Goal: Book appointment/travel/reservation

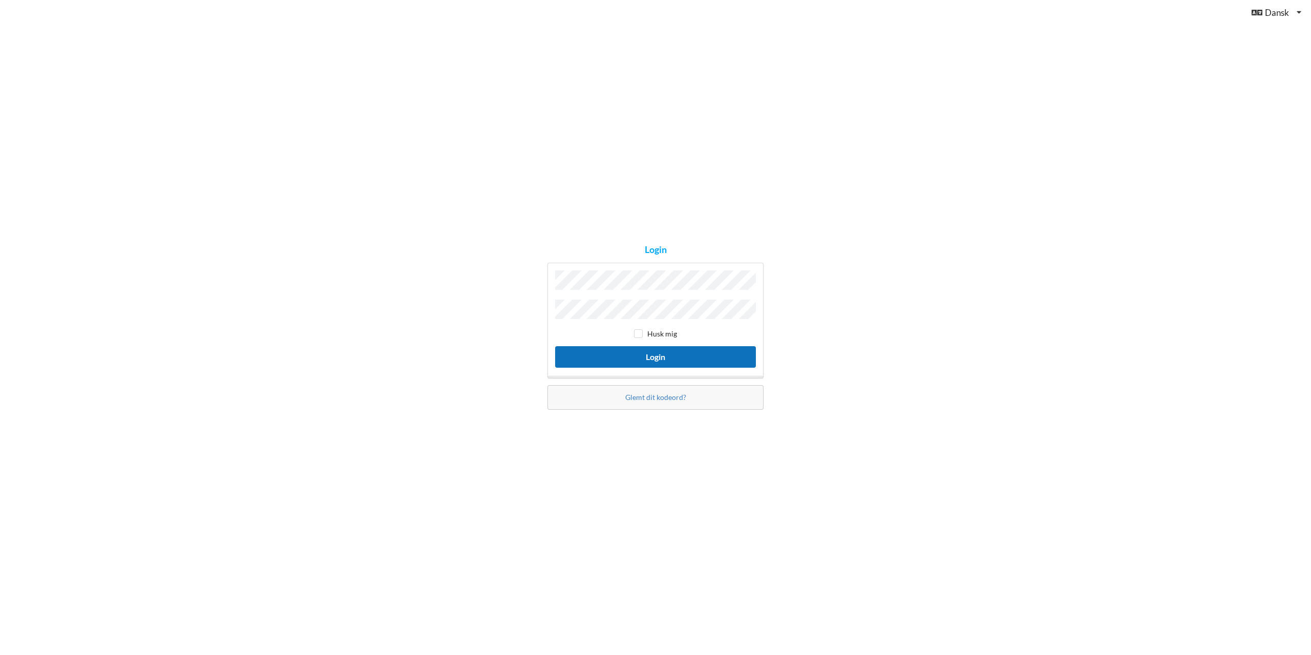
click at [645, 360] on button "Login" at bounding box center [655, 356] width 201 height 21
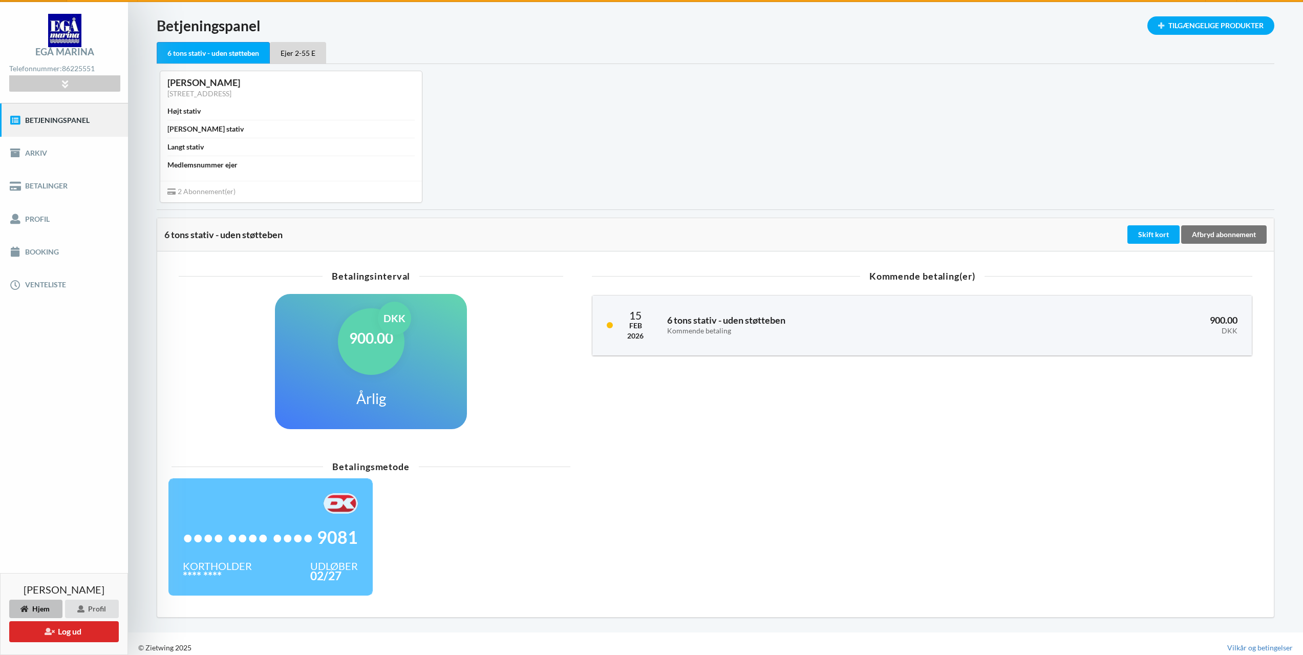
scroll to position [33, 0]
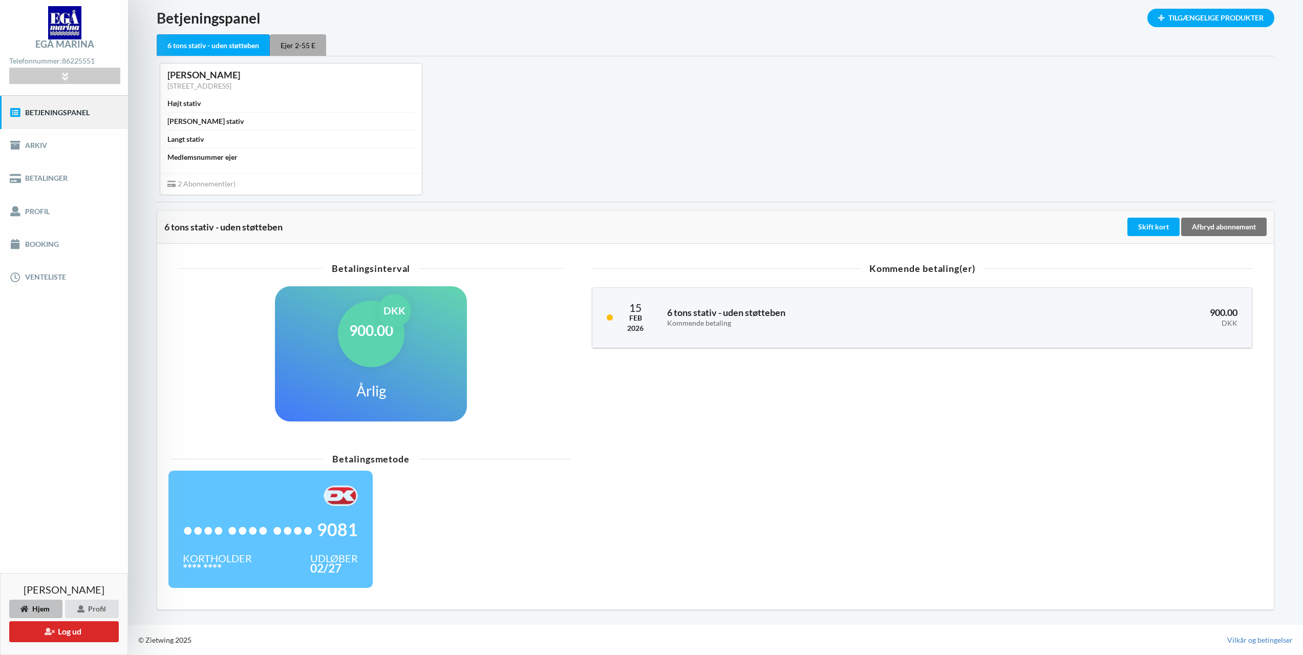
click at [290, 46] on div "Ejer 2-55 E" at bounding box center [298, 45] width 56 height 22
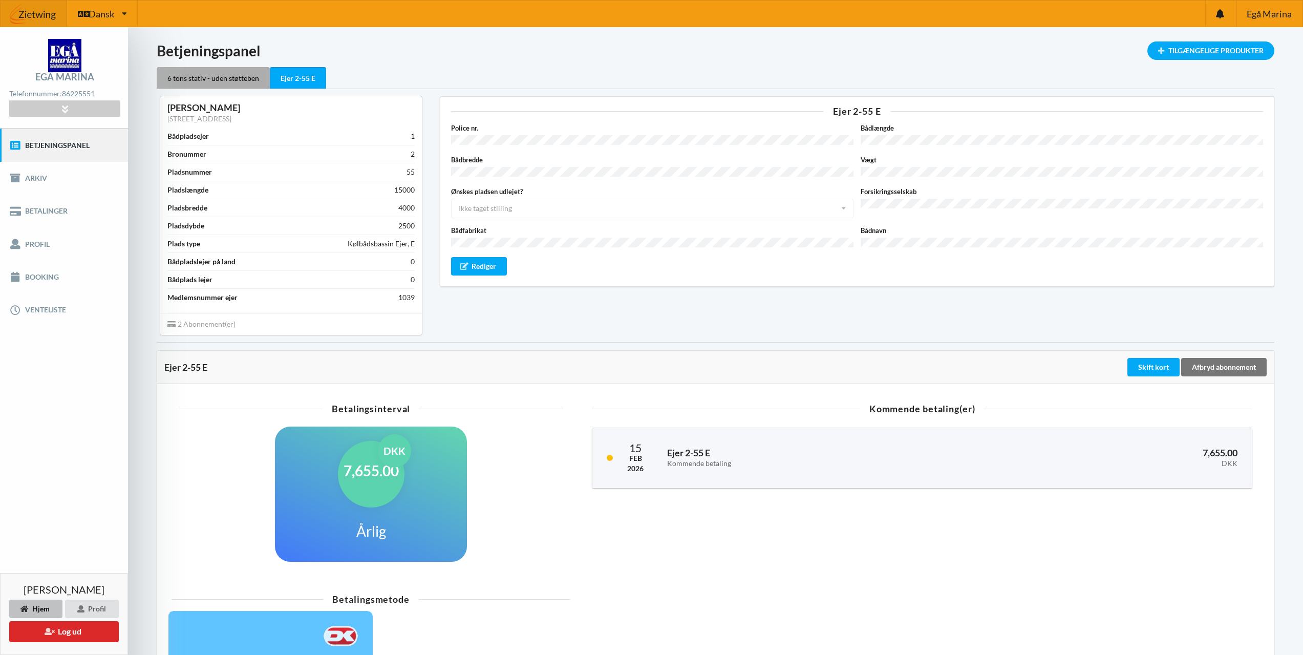
click at [200, 70] on div "6 tons stativ - uden støtteben" at bounding box center [213, 78] width 113 height 22
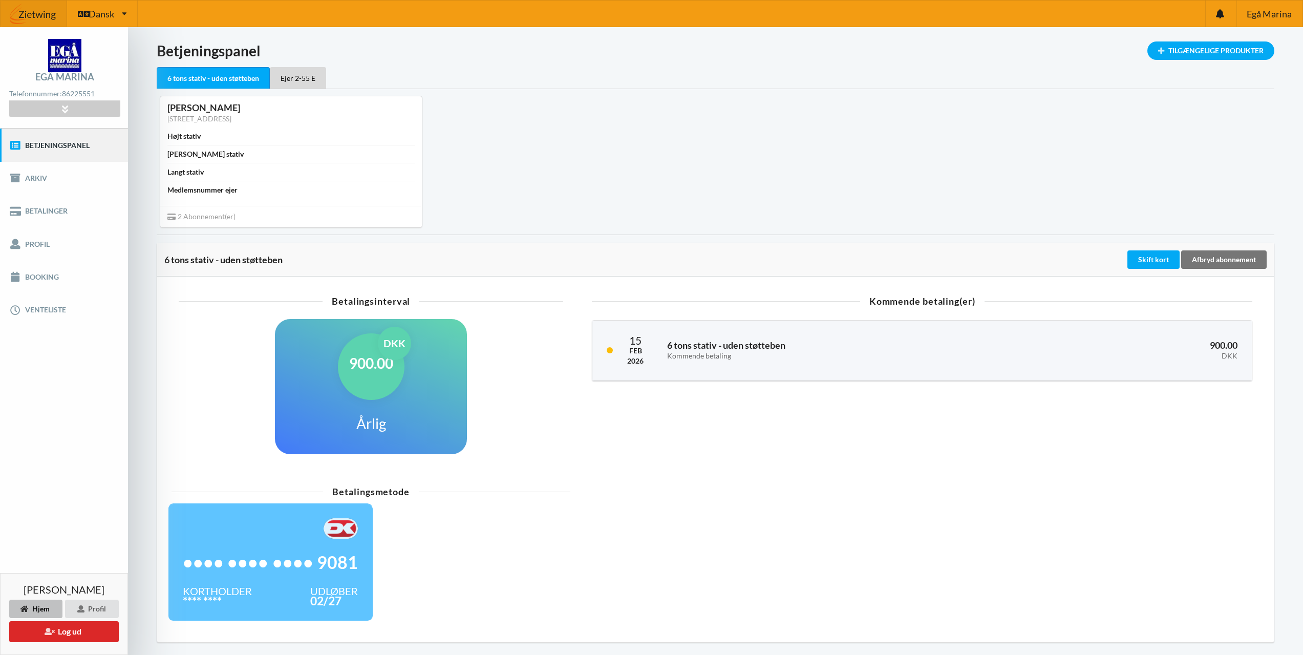
click at [583, 210] on div "[PERSON_NAME] [STREET_ADDRESS] N Højt stativ Bredt stativ Langt stativ Medlemsn…" at bounding box center [715, 161] width 1132 height 145
click at [1217, 51] on div "Tilgængelige Produkter" at bounding box center [1210, 50] width 127 height 18
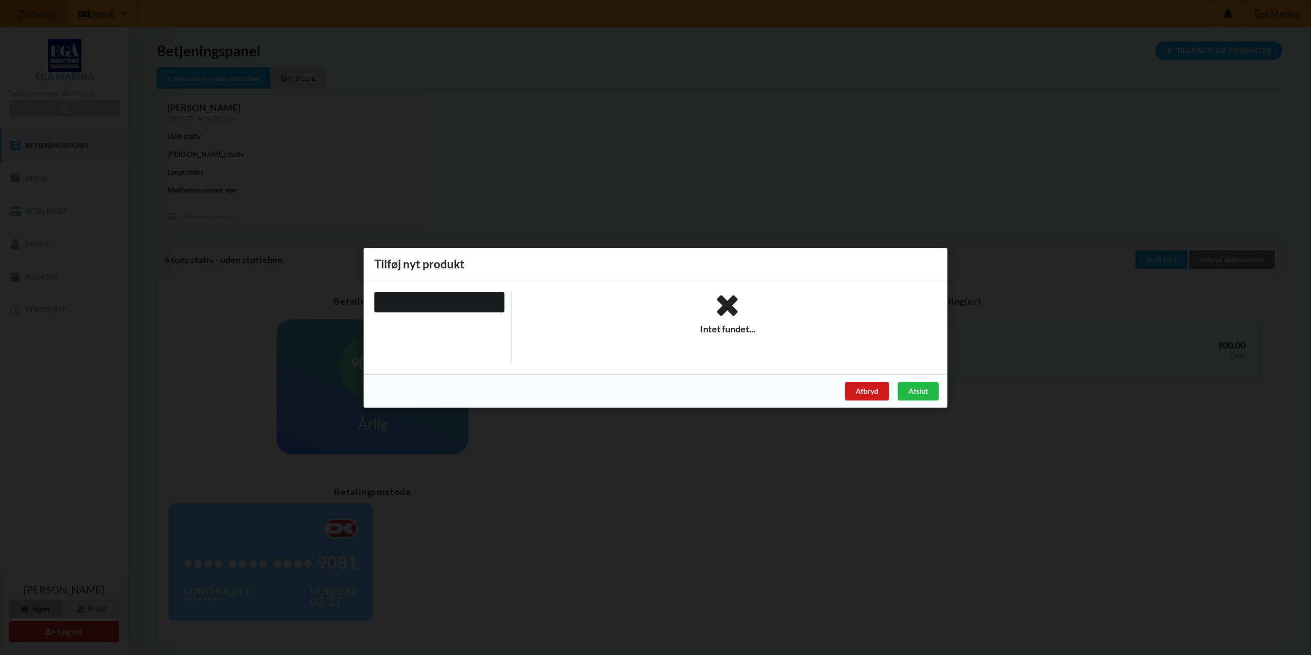
click at [859, 396] on div "Afbryd" at bounding box center [867, 390] width 44 height 18
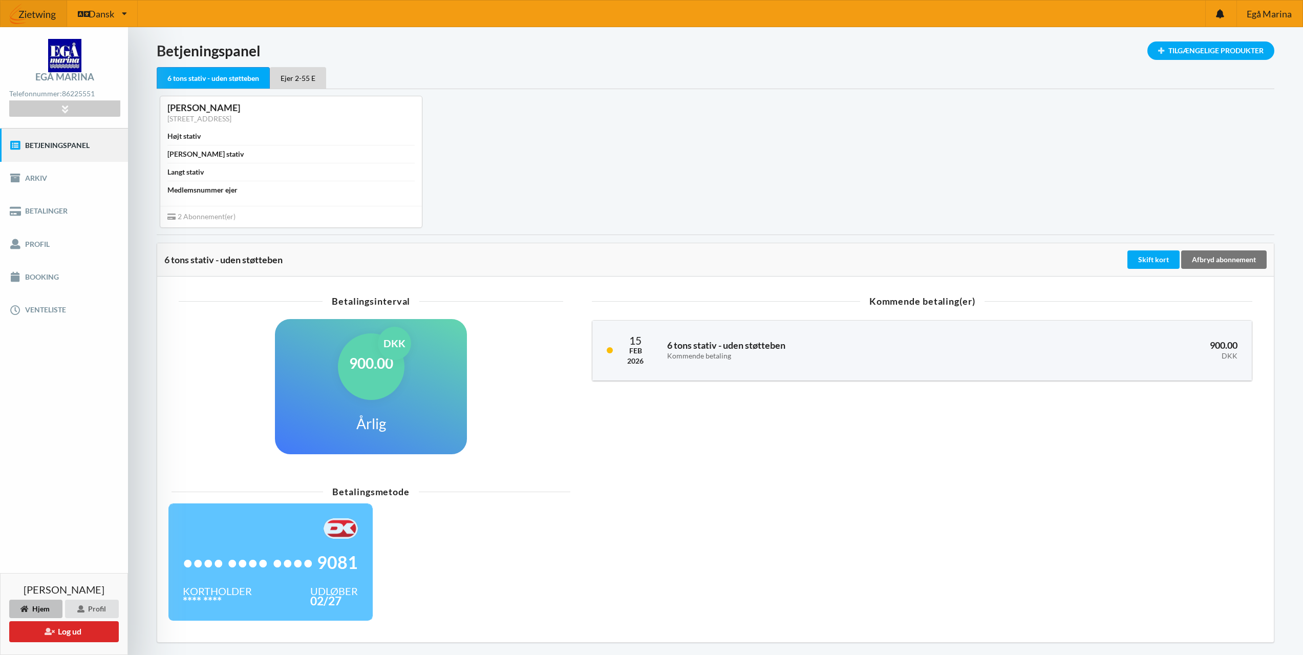
click at [533, 504] on body "Dansk Engelsk [GEOGRAPHIC_DATA] Telefonnummer: [PHONE_NUMBER] [STREET_ADDRESS] …" at bounding box center [651, 327] width 1303 height 655
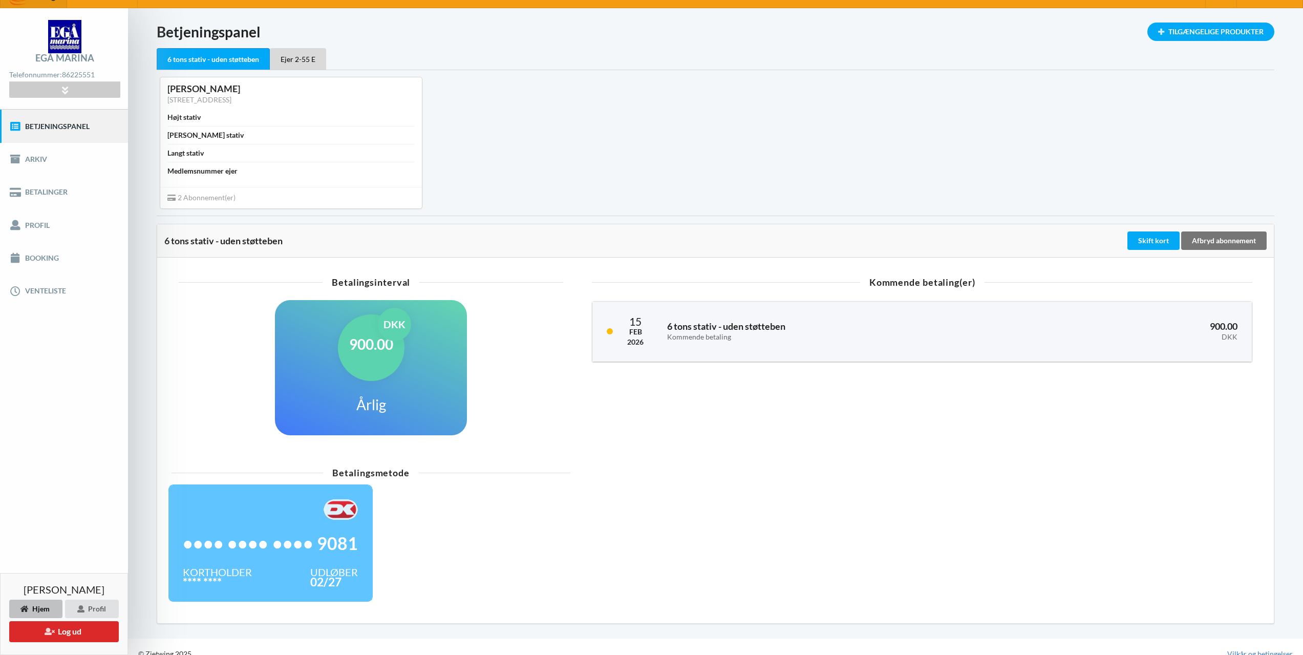
scroll to position [33, 0]
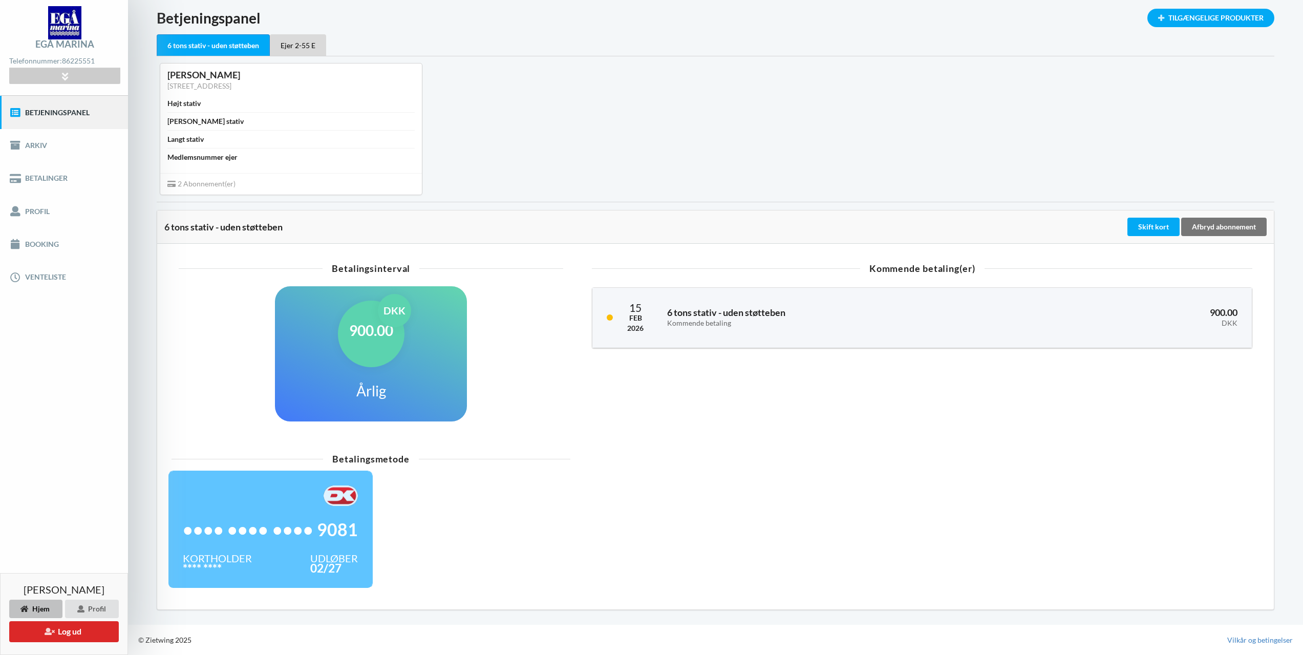
click at [52, 334] on div "Egå Marina Telefonnummer: [PHONE_NUMBER] [STREET_ADDRESS] CVR: 81912513 Email: …" at bounding box center [64, 324] width 128 height 660
click at [37, 243] on link "Booking" at bounding box center [64, 244] width 128 height 33
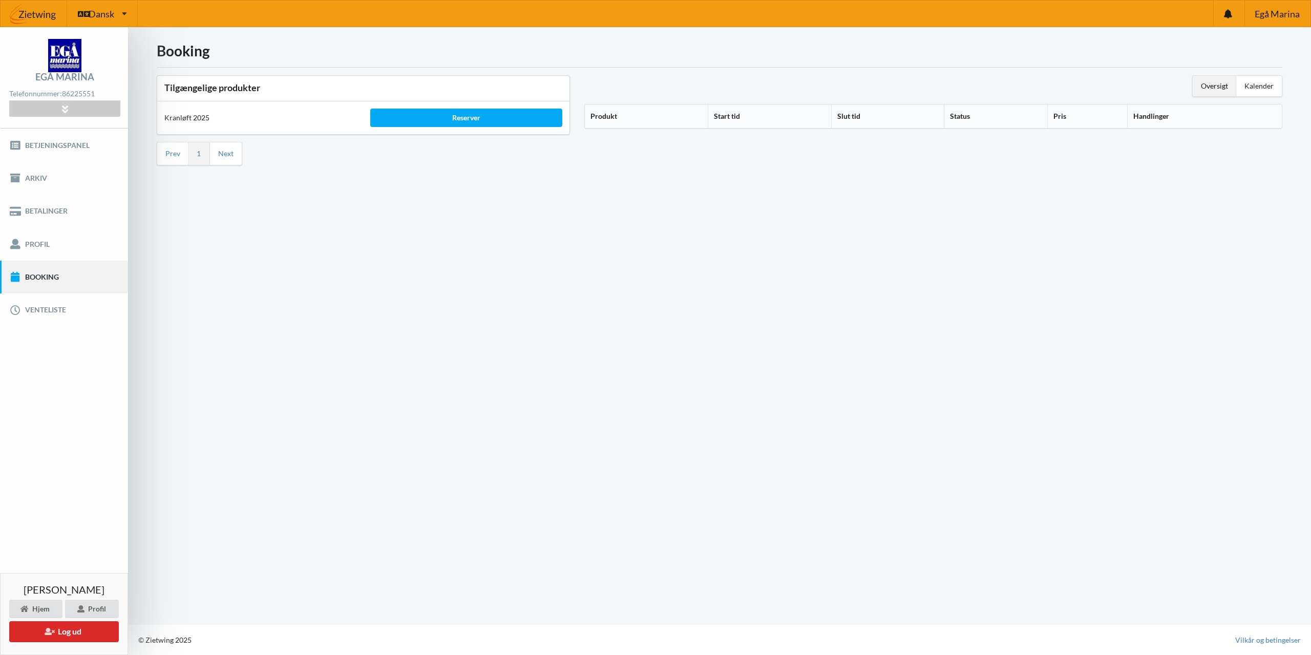
click at [345, 289] on div "Booking Tilgængelige produkter Kranløft 2025 Reserver Prev 1 Next Oversigt Kale…" at bounding box center [719, 325] width 1183 height 597
click at [422, 121] on div "Reserver" at bounding box center [465, 118] width 191 height 18
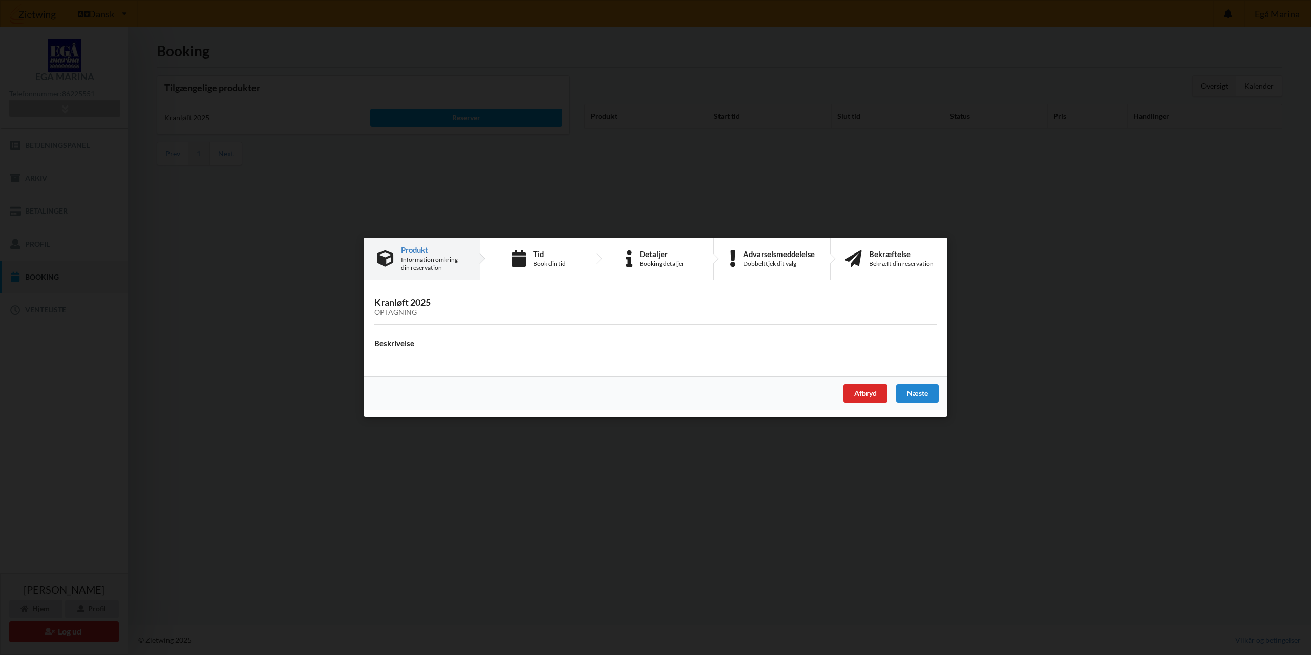
click at [386, 309] on div "Optagning" at bounding box center [655, 313] width 562 height 9
click at [392, 351] on div "Kranløft 2025 Optagning Beskrivelse" at bounding box center [655, 332] width 584 height 90
click at [915, 400] on div "Næste" at bounding box center [917, 393] width 42 height 18
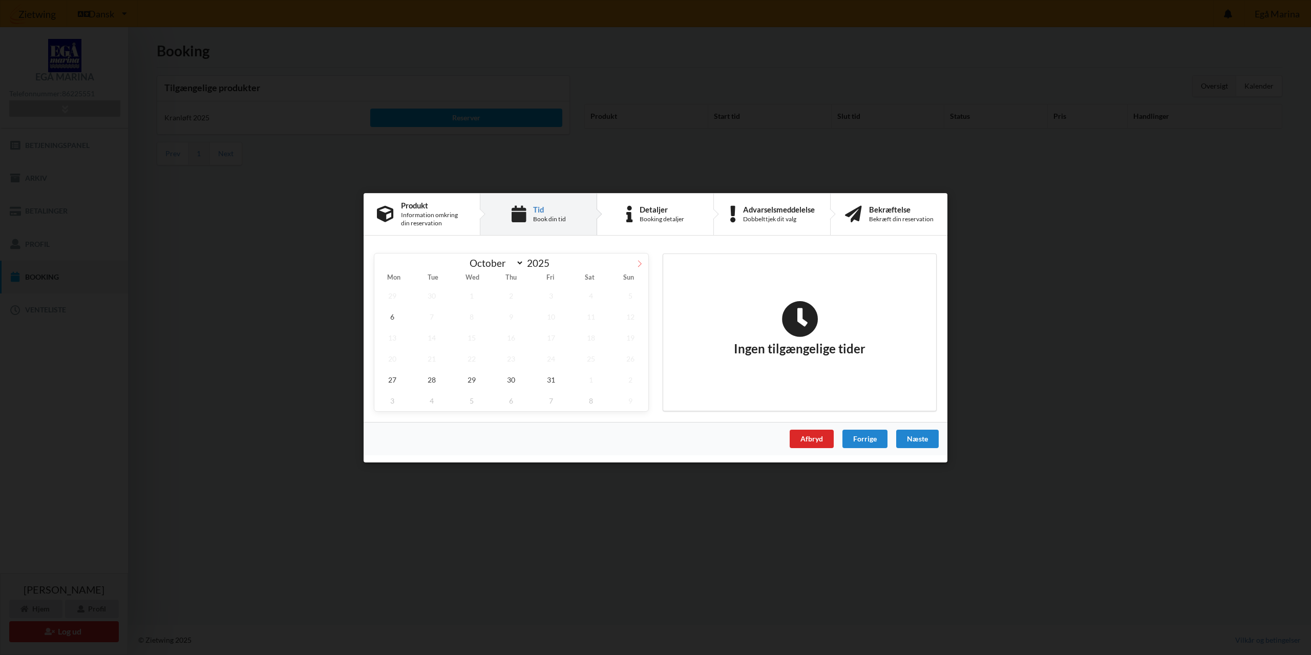
click at [642, 264] on icon at bounding box center [639, 263] width 7 height 7
click at [384, 262] on icon at bounding box center [382, 263] width 7 height 7
click at [384, 262] on div "October November [DATE]" at bounding box center [511, 261] width 274 height 17
click at [638, 262] on icon at bounding box center [639, 263] width 7 height 7
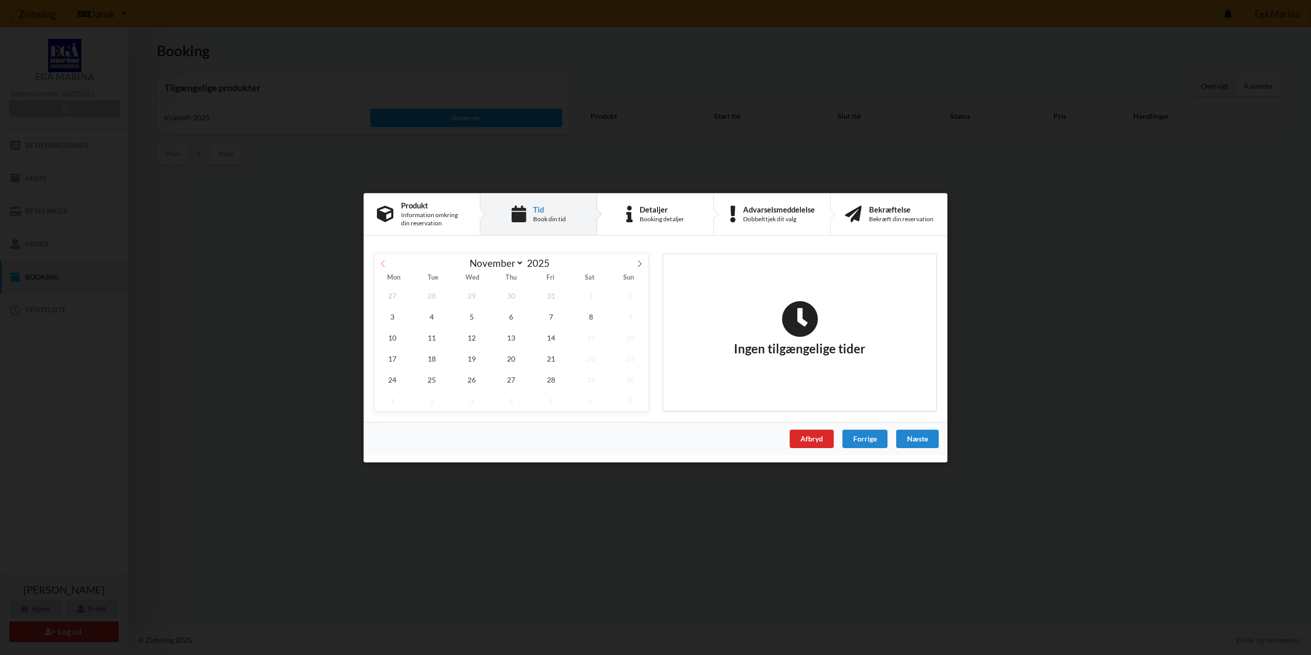
click at [384, 260] on icon at bounding box center [382, 263] width 7 height 7
select select "9"
click at [396, 318] on span "6" at bounding box center [392, 316] width 36 height 21
click at [385, 380] on span "27" at bounding box center [392, 379] width 36 height 21
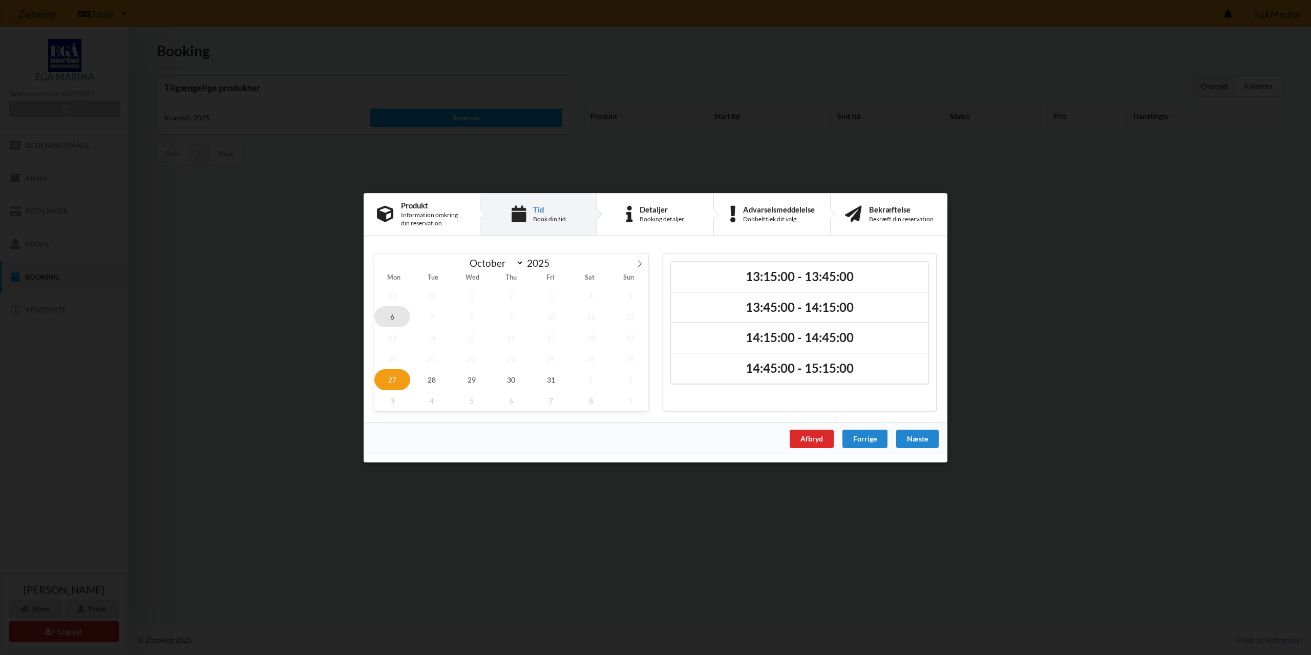
click at [390, 316] on span "6" at bounding box center [392, 316] width 36 height 21
click at [390, 380] on span "27" at bounding box center [392, 379] width 36 height 21
click at [388, 316] on span "6" at bounding box center [392, 316] width 36 height 21
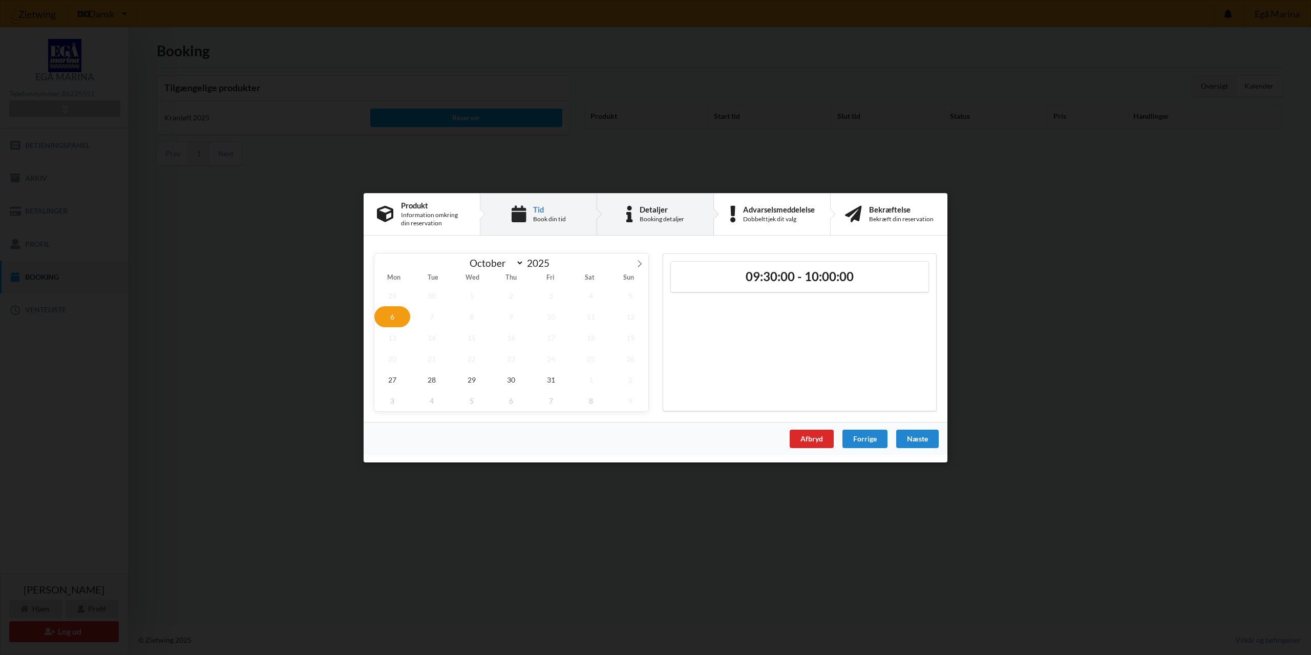
click at [670, 205] on div "Detaljer" at bounding box center [661, 209] width 45 height 8
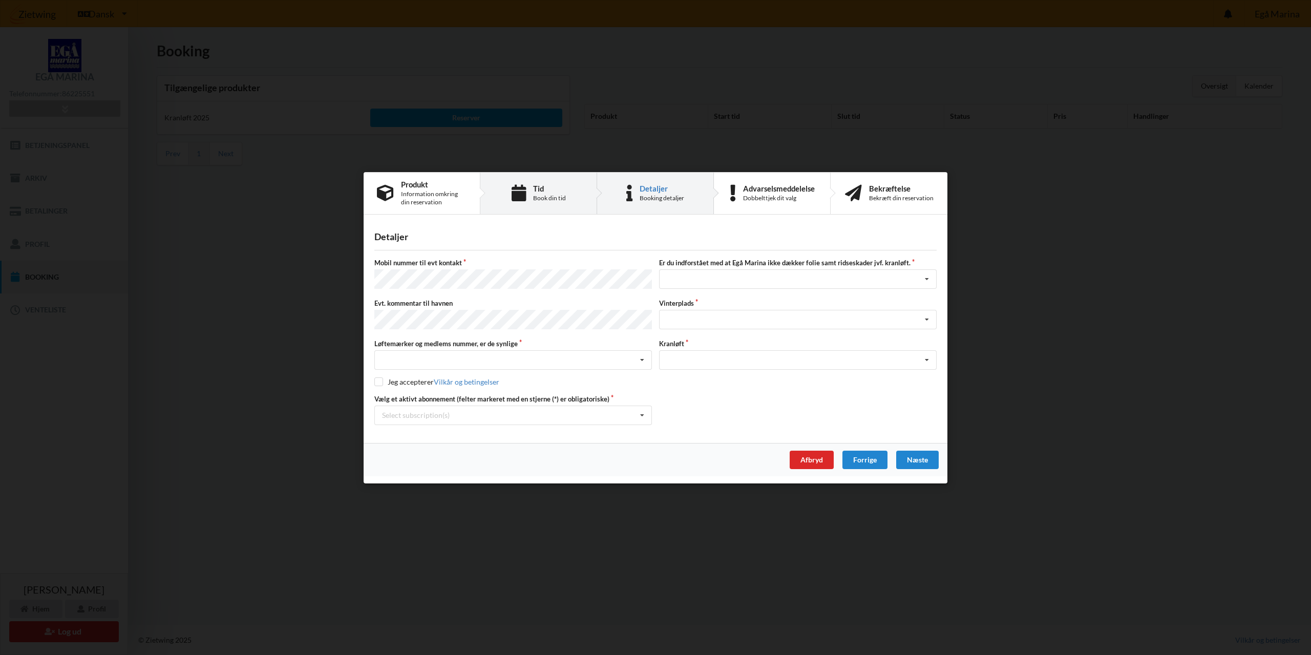
click at [521, 192] on icon at bounding box center [518, 193] width 14 height 17
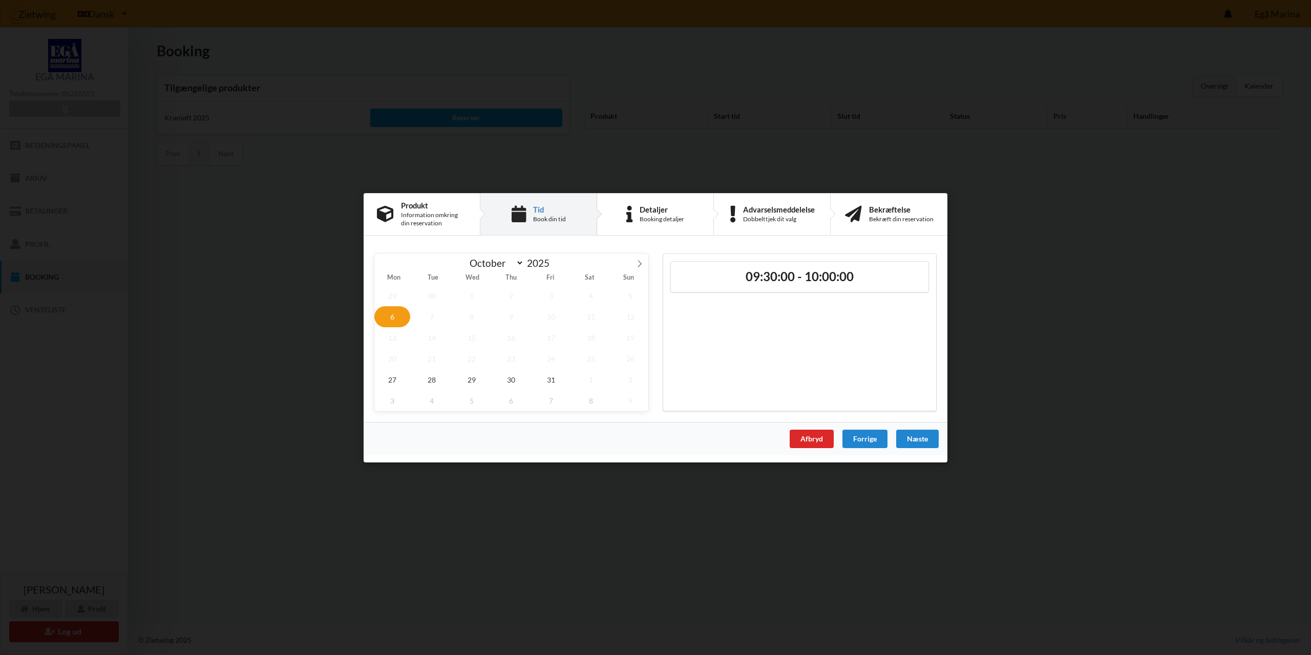
click at [1039, 591] on div "Er du sikker på du vil logge ud? Nej Ja Vilkår og betingelser Brugerbetingelser…" at bounding box center [655, 327] width 1311 height 655
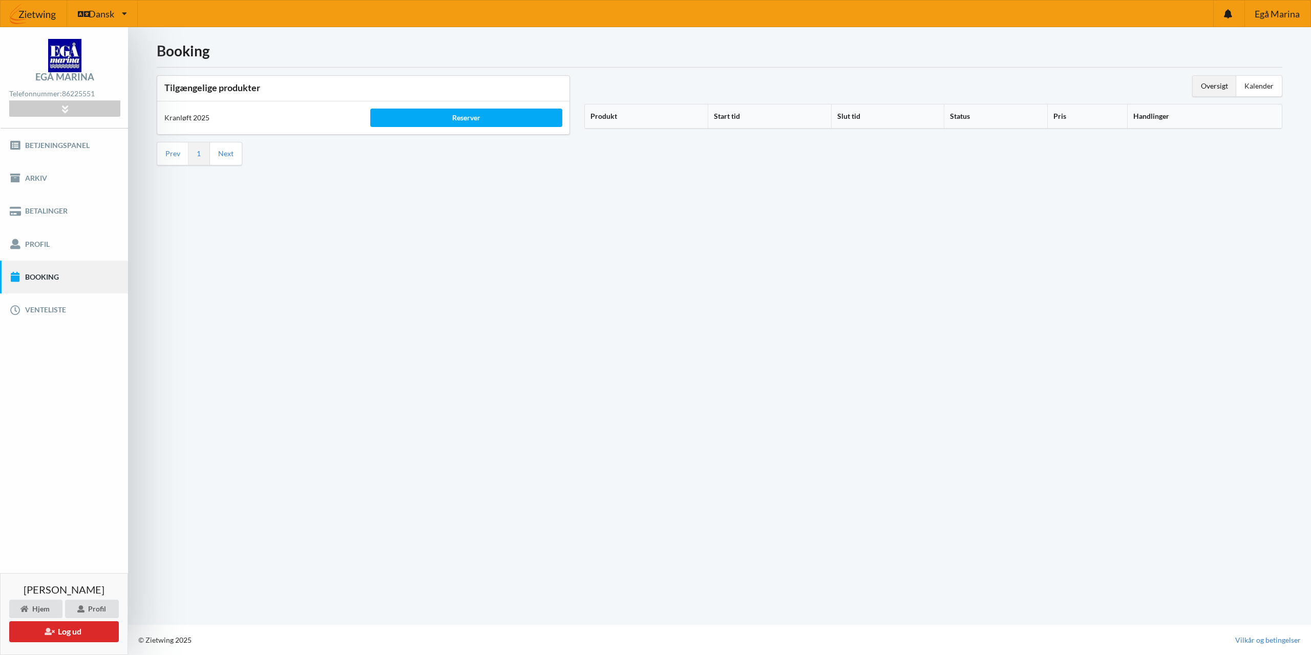
click at [465, 378] on div "Booking Tilgængelige produkter Kranløft 2025 Reserver Prev 1 Next Oversigt Kale…" at bounding box center [719, 325] width 1183 height 597
click at [385, 273] on div "Booking Tilgængelige produkter Kranløft 2025 Reserver Prev 1 Next Oversigt Kale…" at bounding box center [719, 325] width 1183 height 597
click at [422, 121] on div "Reserver" at bounding box center [465, 118] width 191 height 18
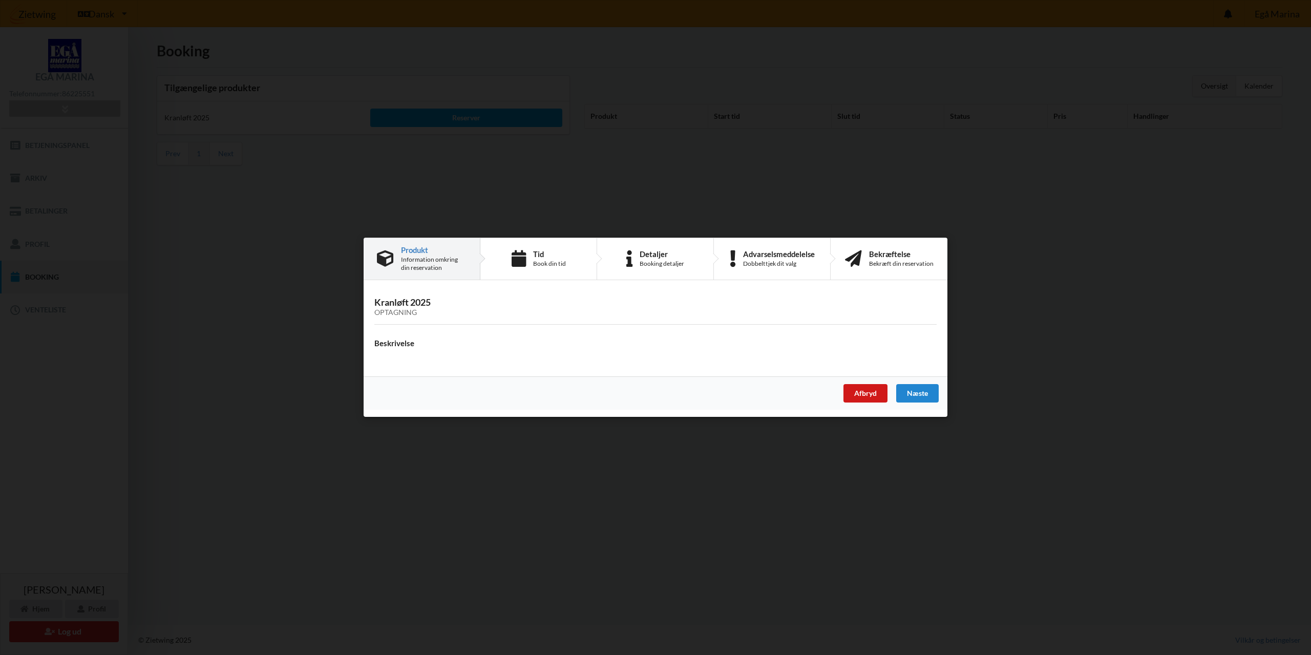
click at [861, 392] on div "Afbryd" at bounding box center [865, 393] width 44 height 18
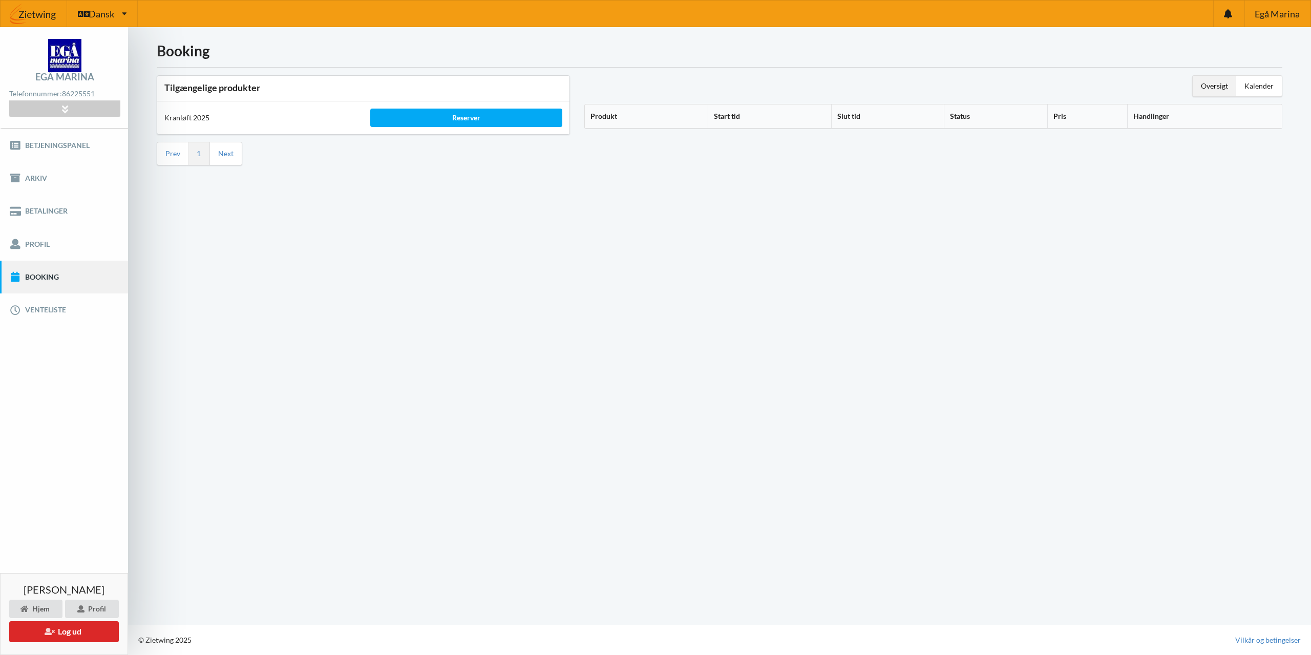
click at [568, 352] on div "Booking Tilgængelige produkter Kranløft 2025 Reserver Prev 1 Next Oversigt Kale…" at bounding box center [719, 325] width 1183 height 597
click at [38, 141] on link "Betjeningspanel" at bounding box center [64, 144] width 128 height 33
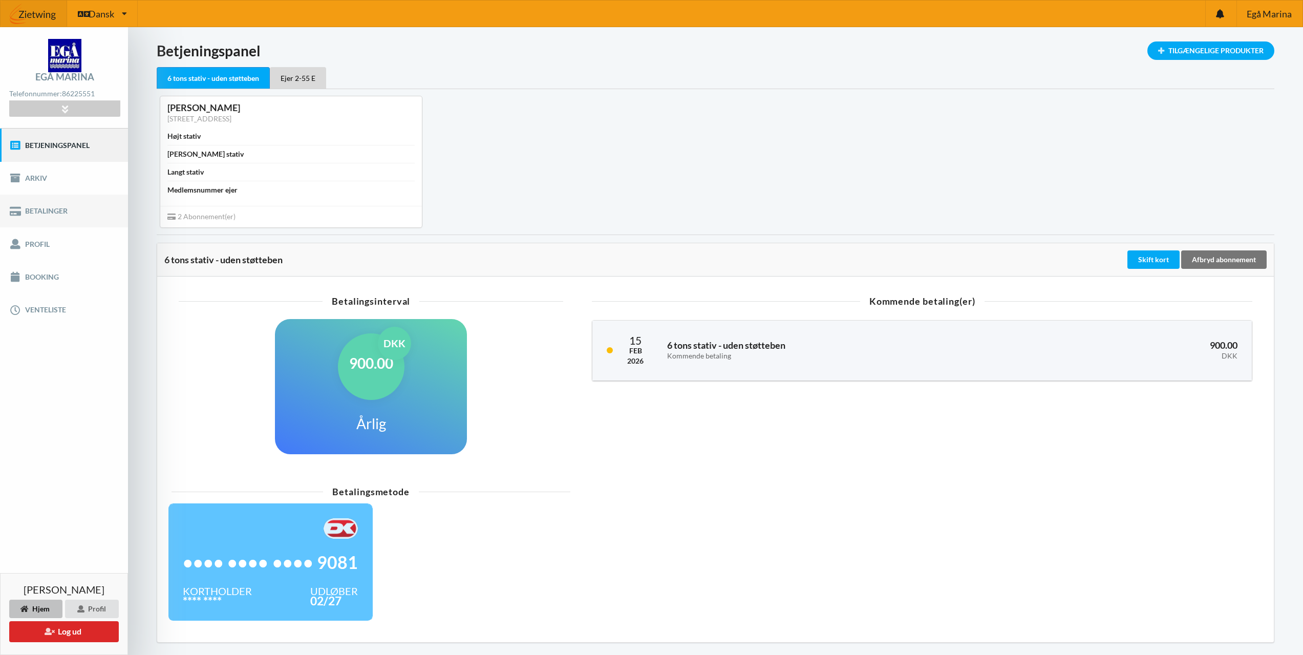
click at [58, 210] on link "Betalinger" at bounding box center [64, 211] width 128 height 33
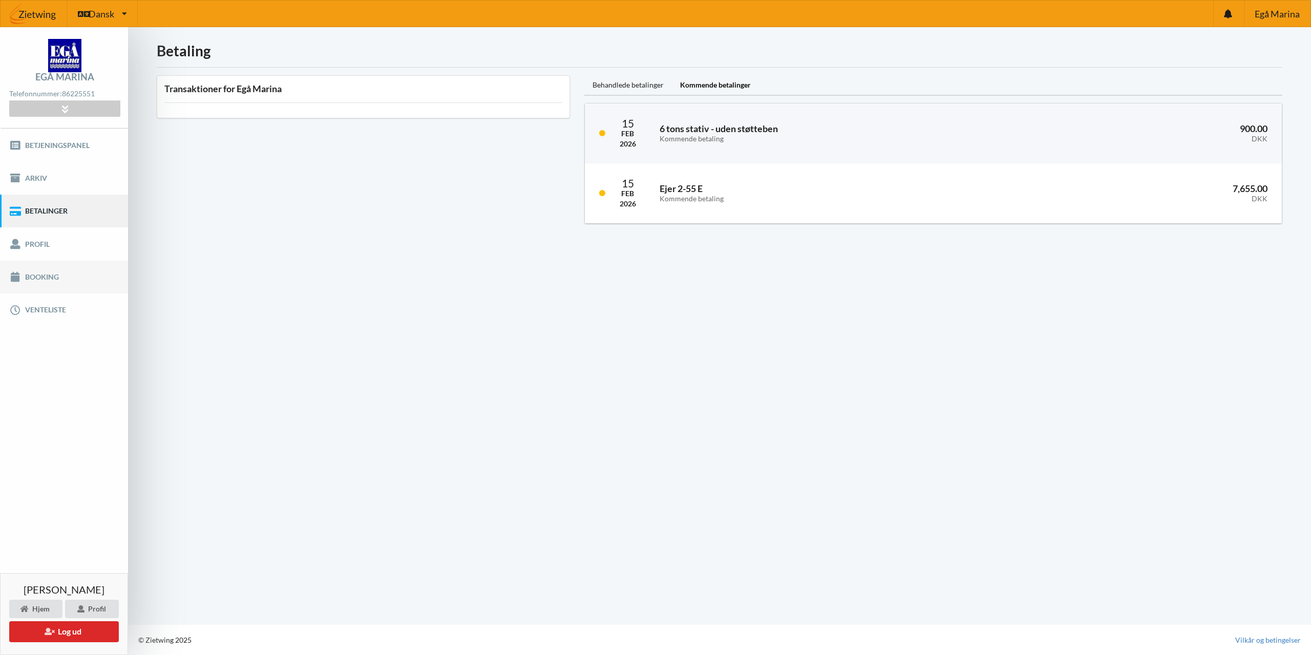
click at [37, 273] on link "Booking" at bounding box center [64, 277] width 128 height 33
